Goal: Transaction & Acquisition: Purchase product/service

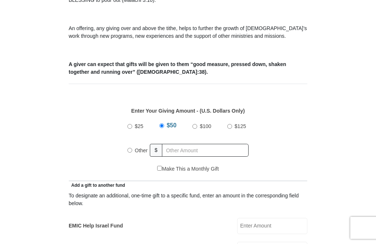
scroll to position [242, 0]
click at [132, 151] on input "Other" at bounding box center [130, 150] width 5 height 5
radio input "true"
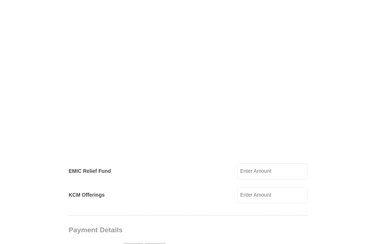
scroll to position [532, 0]
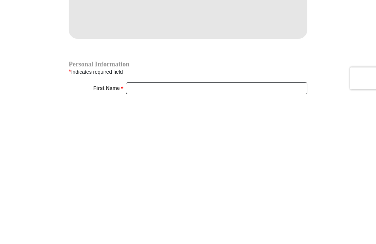
type input "550"
click at [271, 232] on input "First Name *" at bounding box center [217, 238] width 182 height 12
type input "Mercedes"
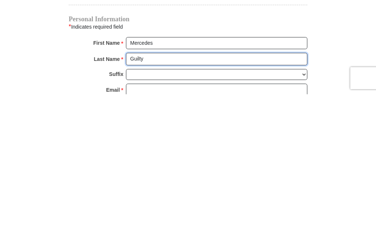
type input "Guilty"
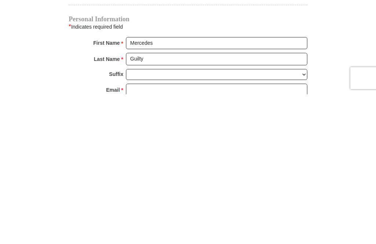
click at [197, 234] on input "Email *" at bounding box center [217, 240] width 182 height 12
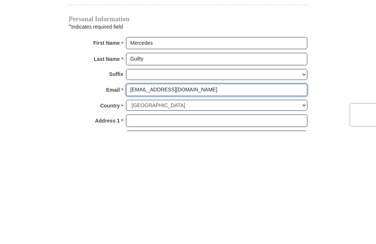
scroll to position [617, 0]
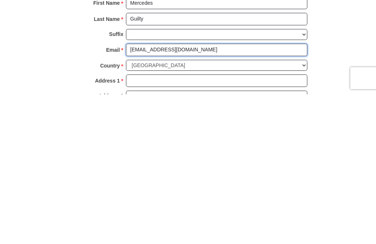
type input "[EMAIL_ADDRESS][DOMAIN_NAME]"
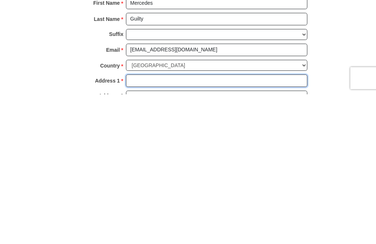
click at [262, 225] on input "Address 1 *" at bounding box center [217, 231] width 182 height 12
type input "PO Box 1064"
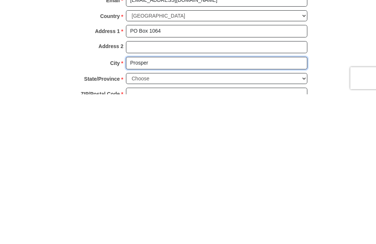
type input "Prosper"
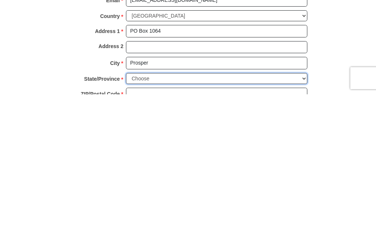
click at [195, 223] on select "Choose [US_STATE] [US_STATE] [US_STATE] [US_STATE] [US_STATE] Armed Forces Amer…" at bounding box center [217, 228] width 182 height 11
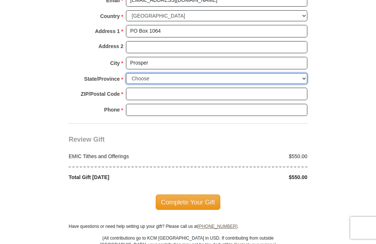
select select "[GEOGRAPHIC_DATA]"
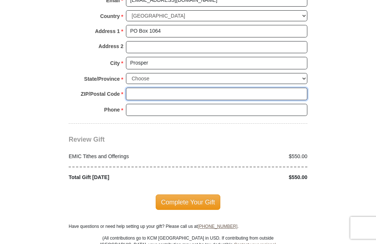
click at [208, 91] on input "ZIP/Postal Code *" at bounding box center [217, 94] width 182 height 12
type input "75078"
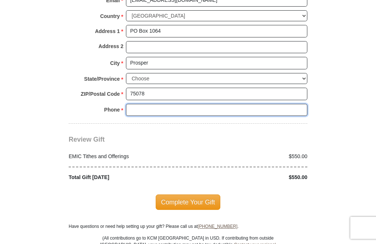
click at [184, 108] on input "Phone * *" at bounding box center [217, 110] width 182 height 12
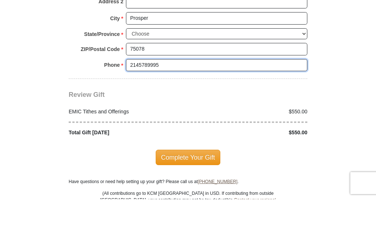
type input "2145789995"
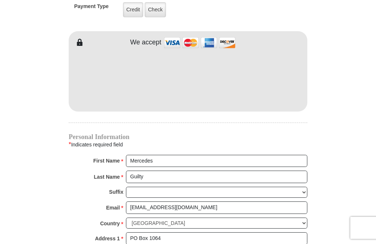
scroll to position [609, 0]
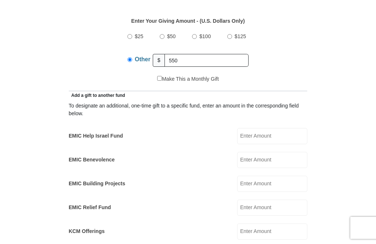
scroll to position [327, 0]
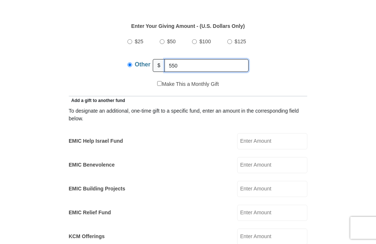
click at [233, 67] on input "550" at bounding box center [207, 65] width 84 height 13
type input "5"
type input "600"
click at [328, 63] on form "[GEOGRAPHIC_DATA][DEMOGRAPHIC_DATA] Online Giving Because of gifts like yours, …" at bounding box center [187, 231] width 345 height 1056
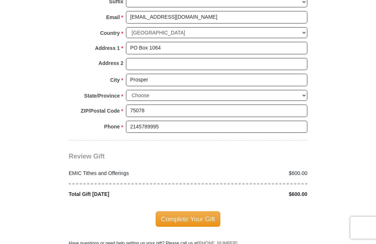
scroll to position [805, 0]
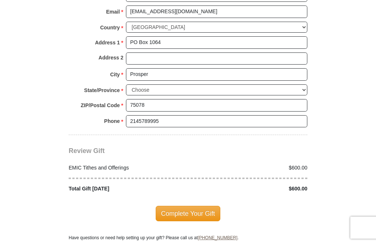
click at [200, 212] on span "Complete Your Gift" at bounding box center [188, 214] width 65 height 15
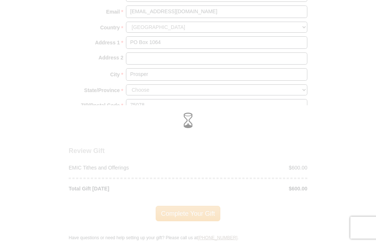
scroll to position [806, 0]
